Goal: Information Seeking & Learning: Learn about a topic

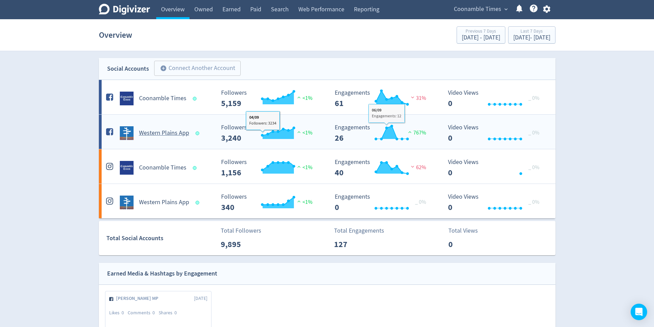
click at [156, 134] on h5 "Western Plains App" at bounding box center [164, 133] width 50 height 8
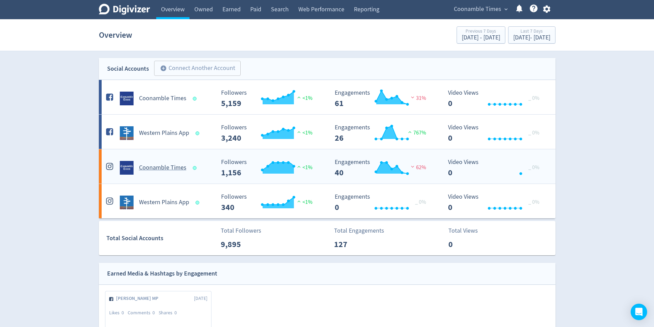
click at [175, 164] on h5 "Coonamble Times" at bounding box center [162, 168] width 47 height 8
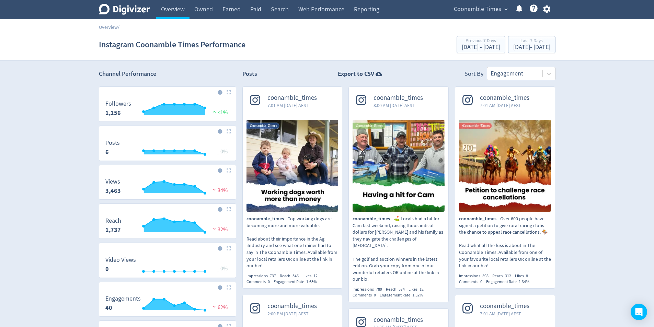
click at [46, 70] on div "Digivizer Logo [PERSON_NAME] Logo Overview Owned Earned Paid Search Web Perform…" at bounding box center [327, 300] width 654 height 600
click at [55, 147] on div "Digivizer Logo [PERSON_NAME] Logo Overview Owned Earned Paid Search Web Perform…" at bounding box center [327, 300] width 654 height 600
click at [591, 89] on div "Digivizer Logo [PERSON_NAME] Logo Overview Owned Earned Paid Search Web Perform…" at bounding box center [327, 300] width 654 height 600
click at [312, 49] on div "Instagram Coonamble Times Performance Previous 7 Days [DATE] - [DATE] Last 7 Da…" at bounding box center [327, 45] width 457 height 22
click at [133, 7] on icon "Digivizer Logo" at bounding box center [124, 9] width 51 height 11
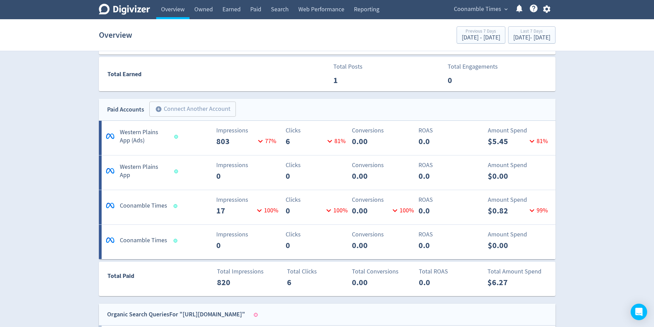
scroll to position [378, 0]
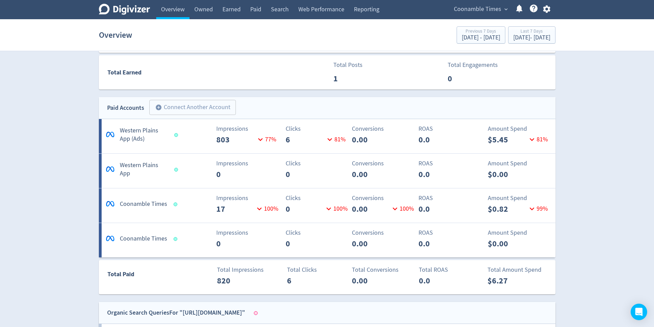
click at [598, 124] on div "Digivizer Logo [PERSON_NAME] Logo Overview Owned Earned Paid Search Web Perform…" at bounding box center [327, 192] width 654 height 1140
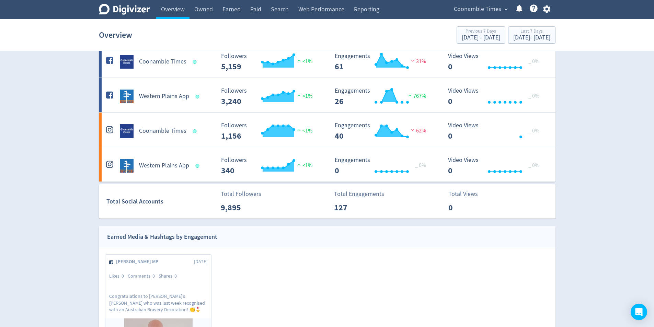
scroll to position [0, 0]
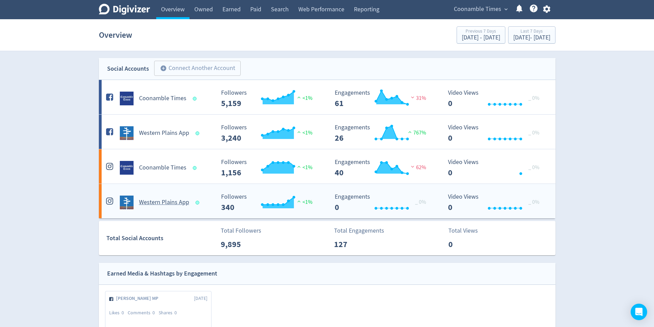
click at [163, 203] on h5 "Western Plains App" at bounding box center [164, 202] width 50 height 8
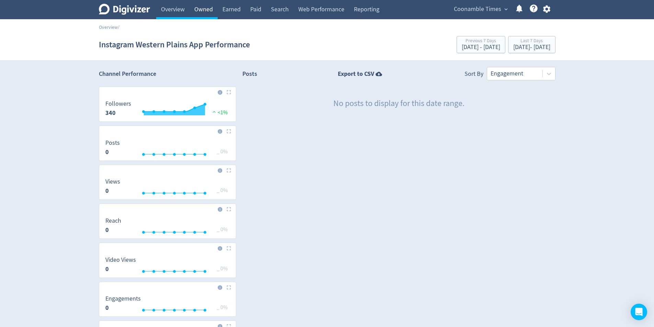
click at [211, 7] on link "Owned" at bounding box center [204, 9] width 28 height 19
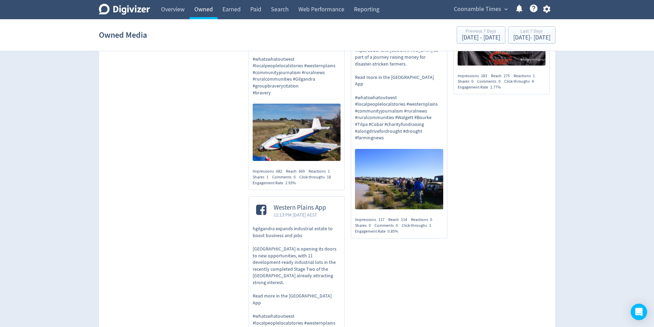
scroll to position [1682, 0]
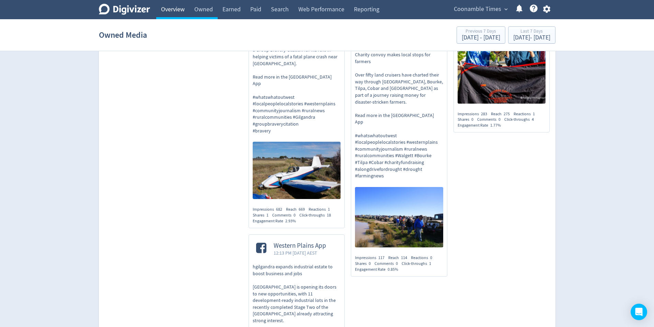
click at [170, 12] on link "Overview" at bounding box center [172, 9] width 33 height 19
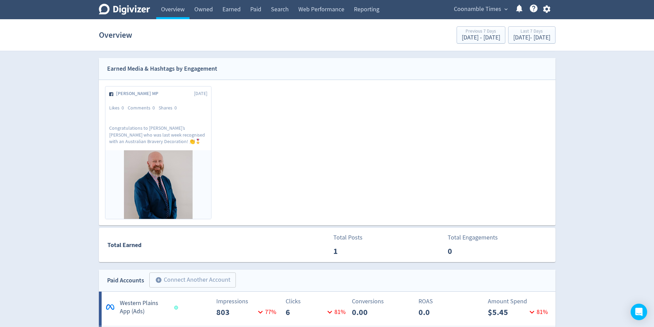
scroll to position [206, 0]
click at [179, 134] on p "Congratulations to [PERSON_NAME]’s [PERSON_NAME] who was last week recognised w…" at bounding box center [158, 133] width 98 height 19
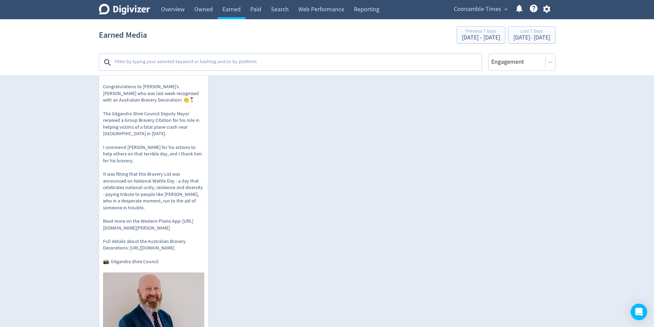
scroll to position [103, 0]
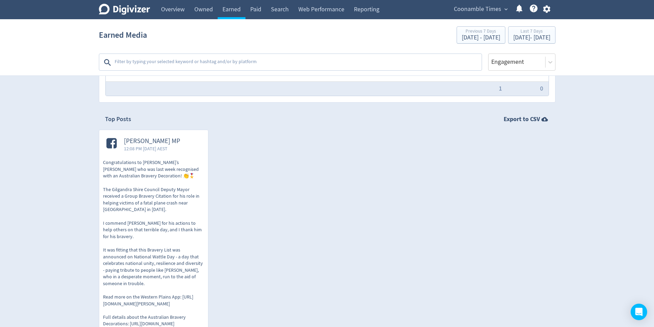
click at [146, 141] on span "[PERSON_NAME] MP" at bounding box center [152, 141] width 56 height 8
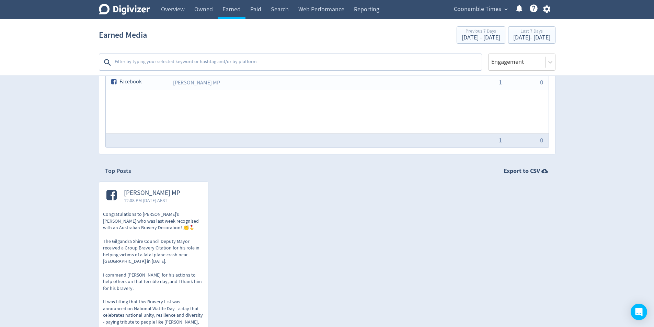
scroll to position [0, 0]
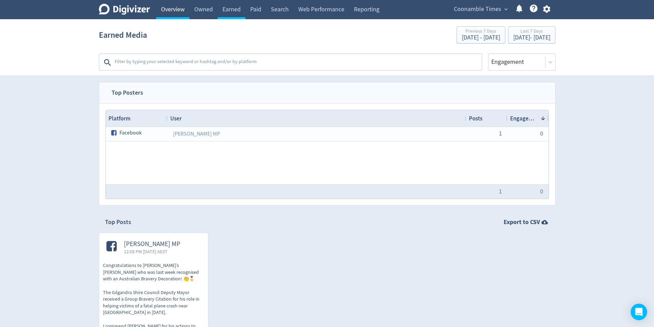
click at [169, 16] on link "Overview" at bounding box center [172, 9] width 33 height 19
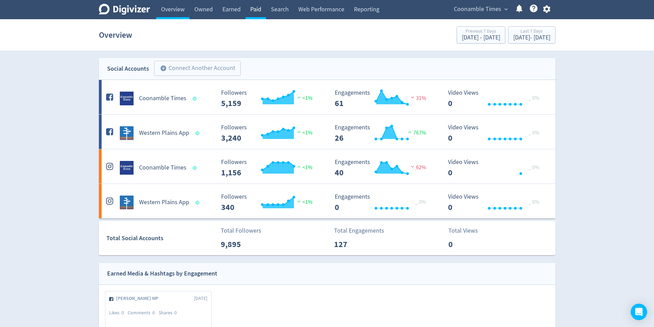
click at [251, 7] on link "Paid" at bounding box center [255, 9] width 21 height 19
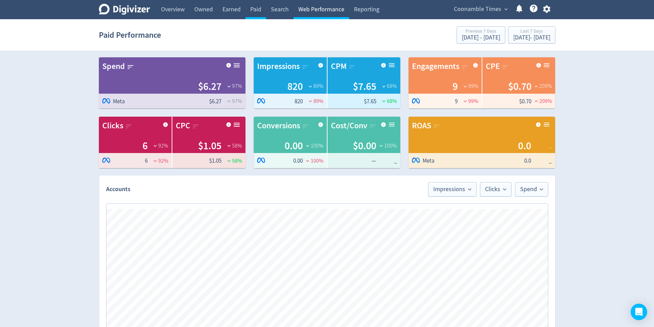
click at [306, 11] on link "Web Performance" at bounding box center [322, 9] width 56 height 19
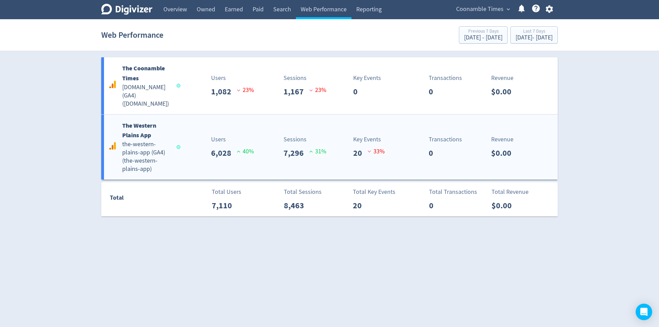
click at [222, 147] on p "6,028" at bounding box center [224, 153] width 26 height 12
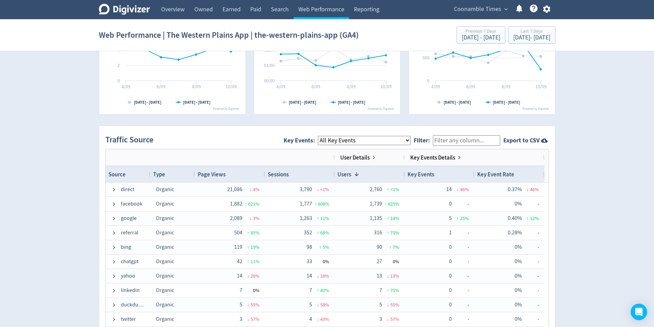
scroll to position [412, 0]
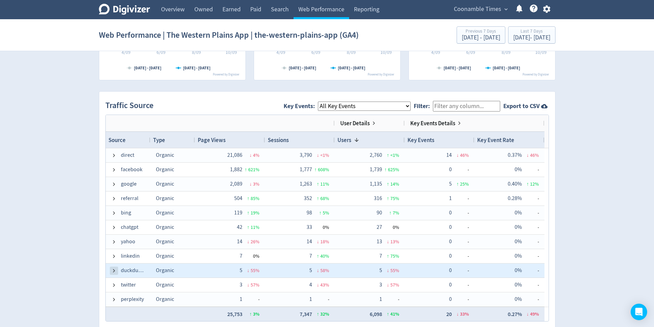
click at [112, 270] on span at bounding box center [113, 270] width 5 height 5
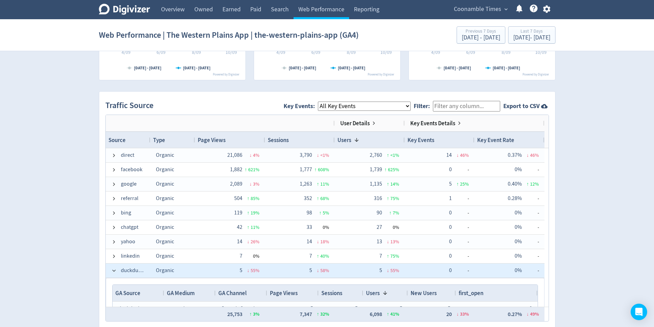
scroll to position [69, 0]
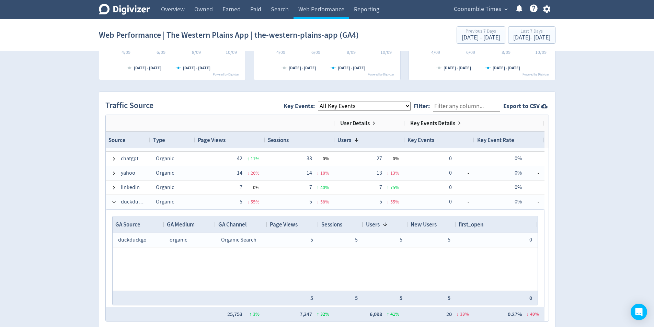
click at [599, 118] on div "Digivizer Logo [PERSON_NAME] Logo Overview Owned Earned Paid Search Web Perform…" at bounding box center [327, 88] width 654 height 1000
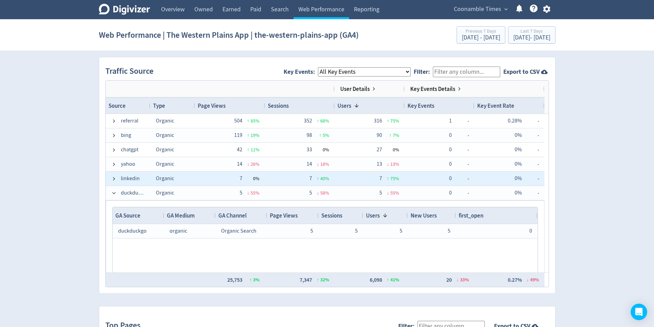
scroll to position [34, 0]
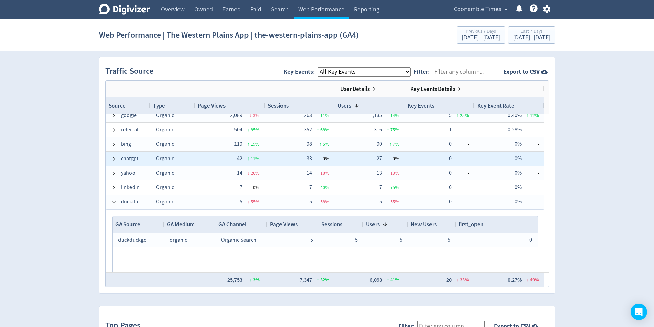
click at [171, 163] on div "Organic" at bounding box center [172, 159] width 45 height 14
click at [111, 160] on span at bounding box center [113, 158] width 5 height 5
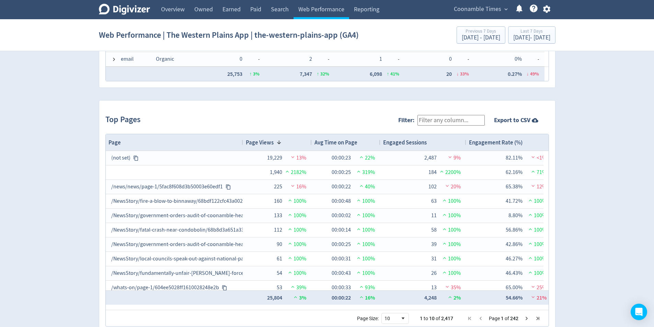
scroll to position [673, 0]
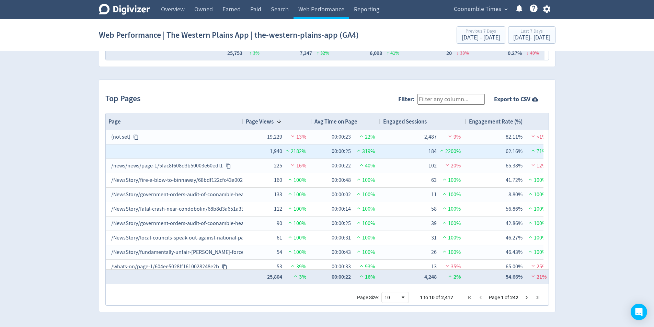
click at [296, 151] on span "2182%" at bounding box center [295, 151] width 22 height 7
